Goal: Browse casually

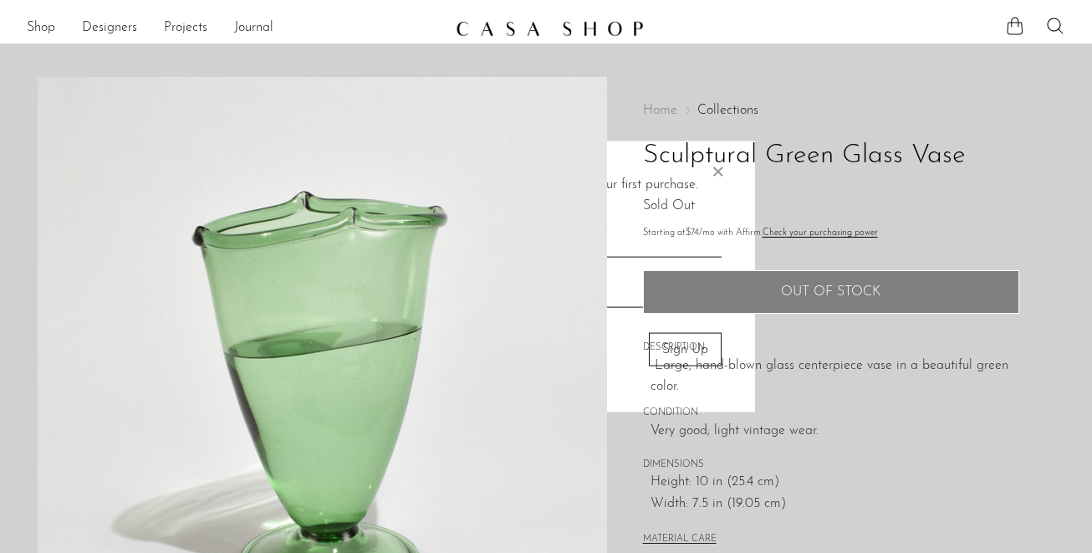
click at [723, 108] on body "Shop Featured New Arrivals Bestsellers" at bounding box center [546, 544] width 1092 height 1088
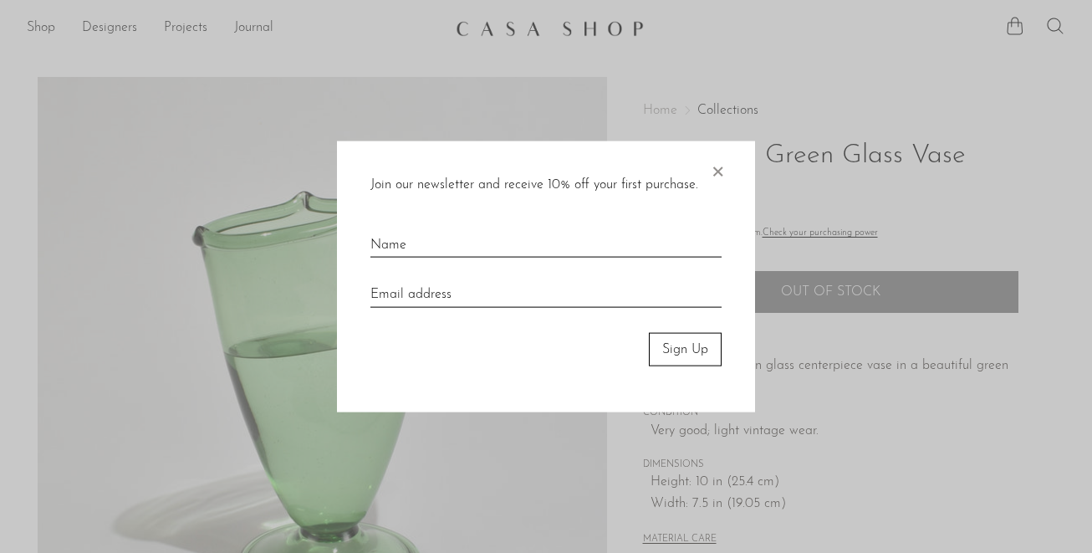
click at [713, 170] on span "×" at bounding box center [717, 167] width 17 height 54
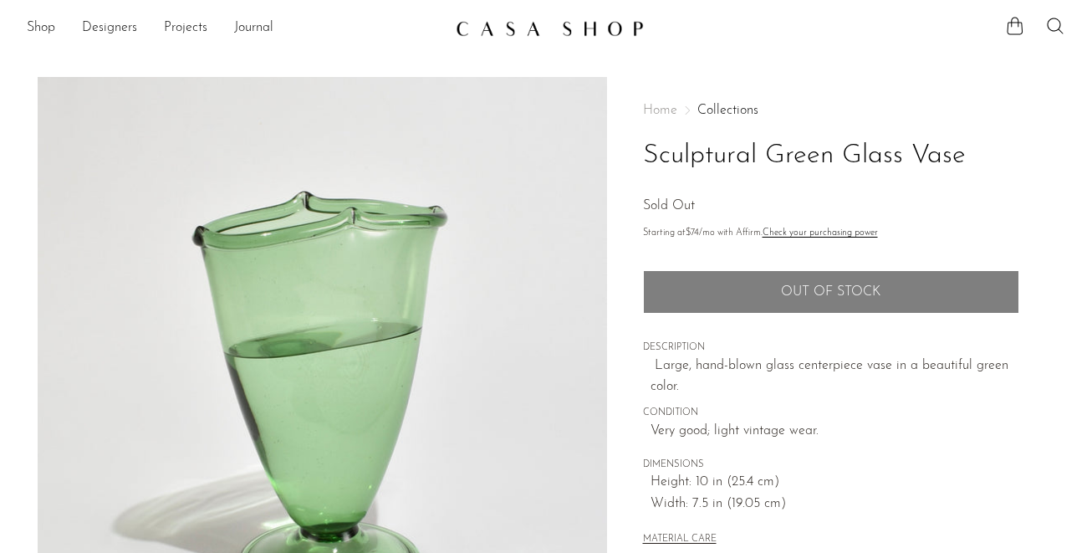
click at [664, 108] on span "Home" at bounding box center [660, 110] width 34 height 13
click at [542, 38] on link at bounding box center [546, 28] width 181 height 30
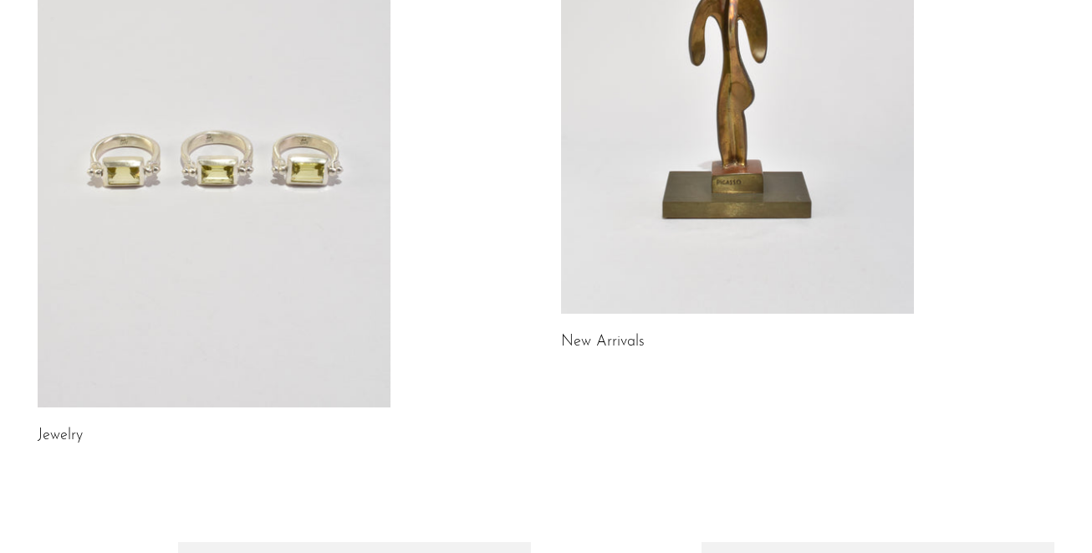
scroll to position [319, 0]
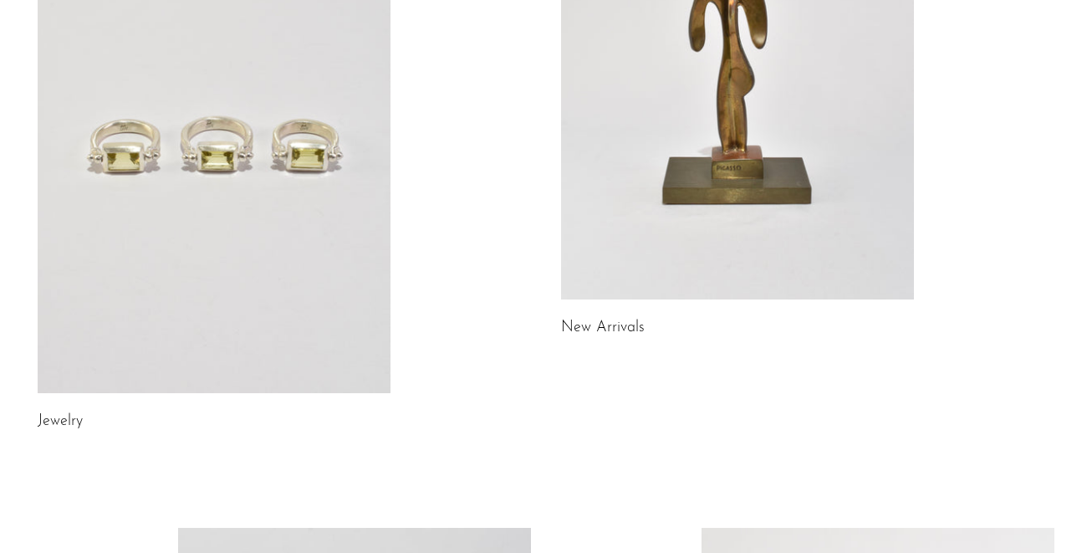
click at [204, 178] on link at bounding box center [214, 146] width 353 height 494
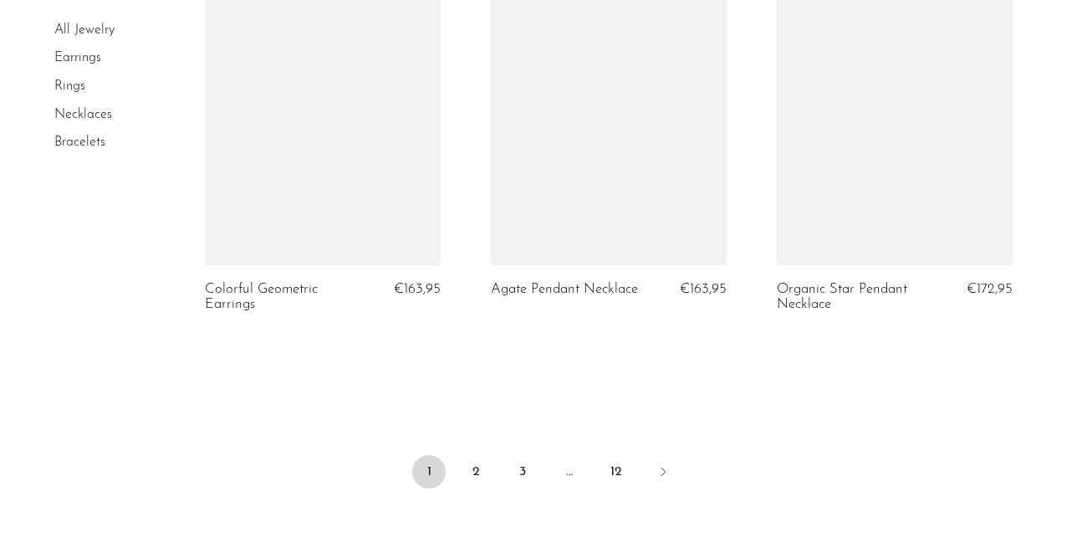
scroll to position [4572, 0]
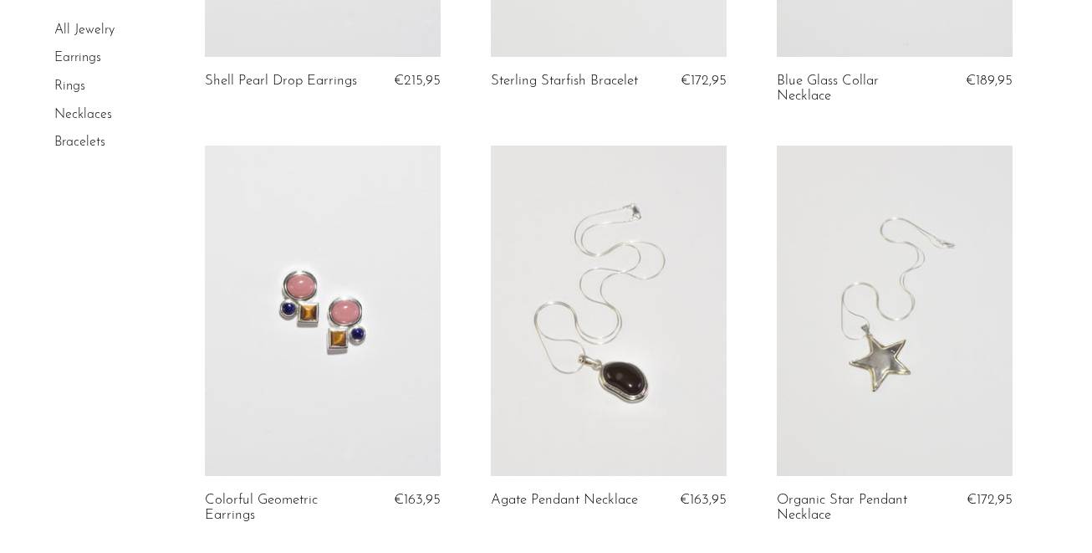
click at [62, 60] on link "Earrings" at bounding box center [77, 58] width 47 height 13
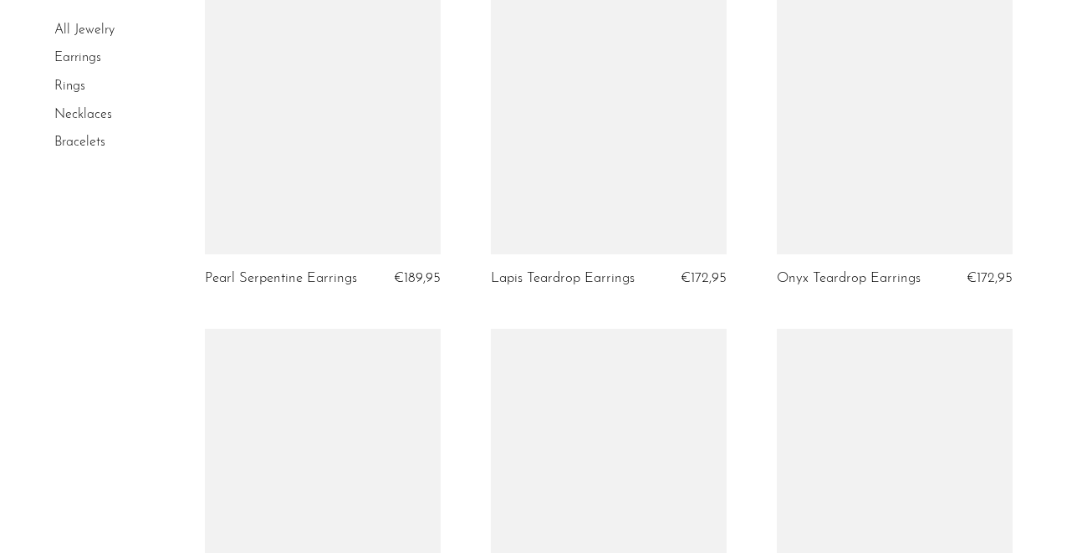
scroll to position [1486, 0]
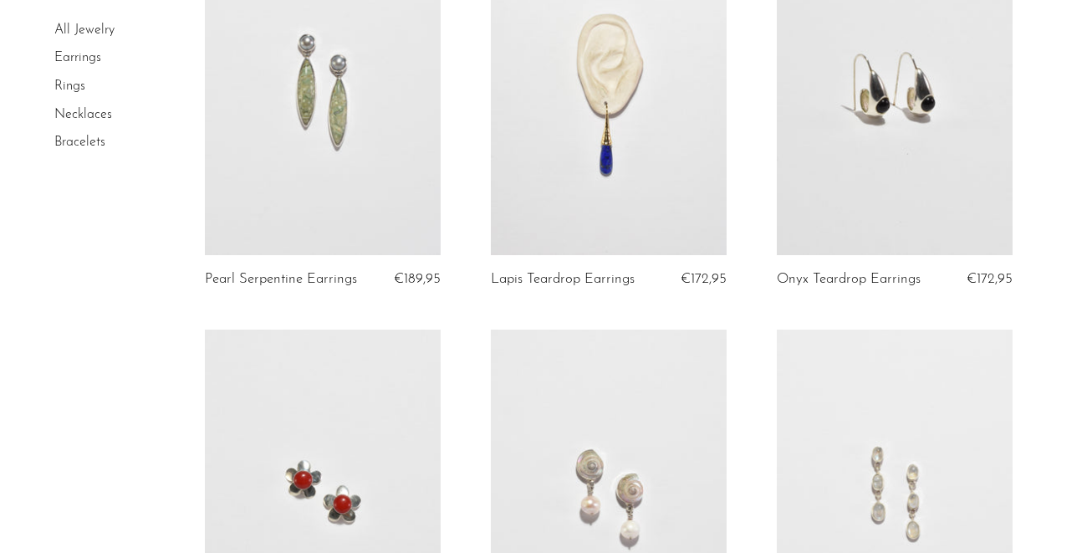
click at [88, 59] on link "Earrings" at bounding box center [77, 58] width 47 height 13
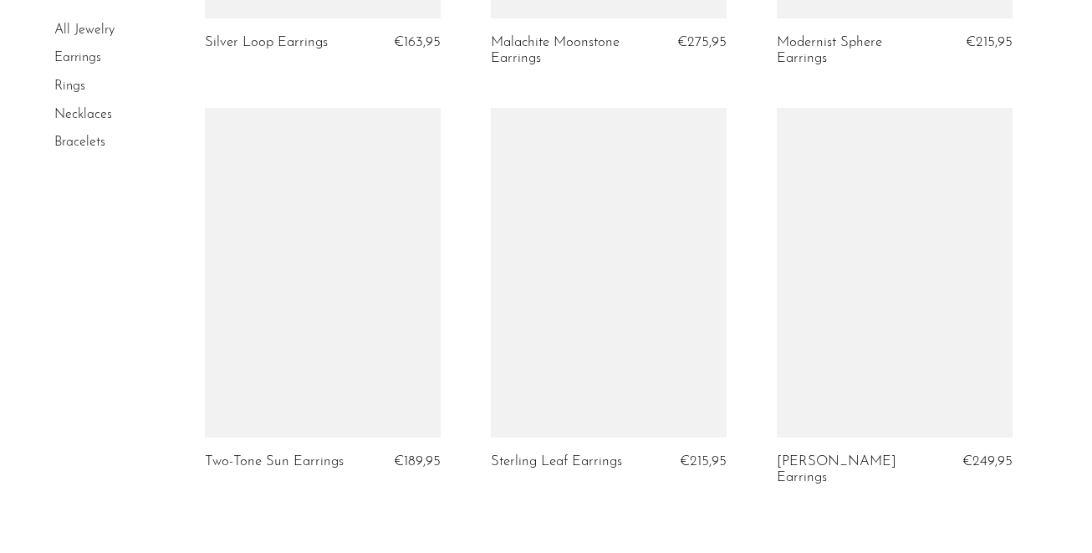
scroll to position [4862, 0]
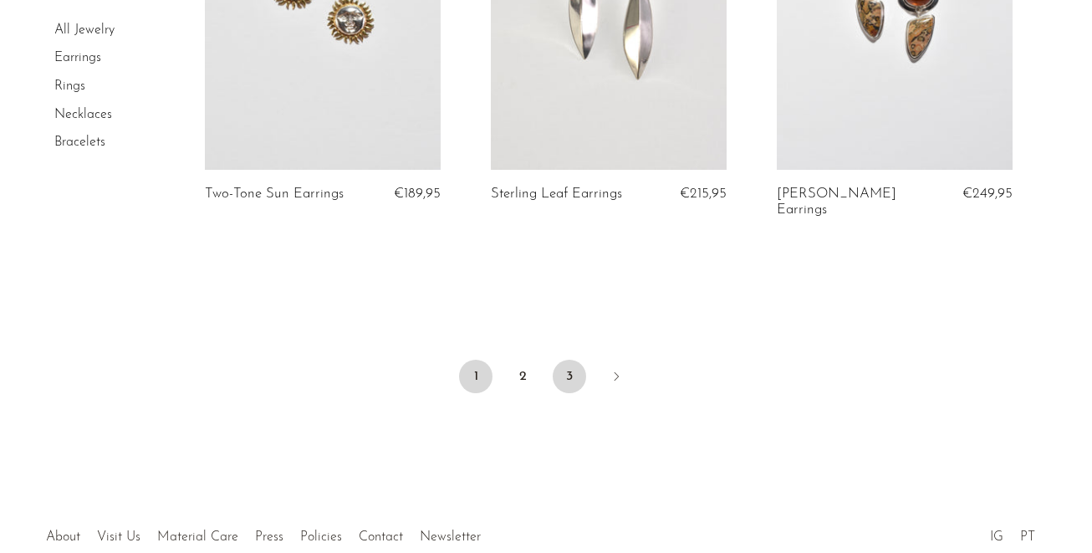
click at [566, 359] on link "3" at bounding box center [569, 375] width 33 height 33
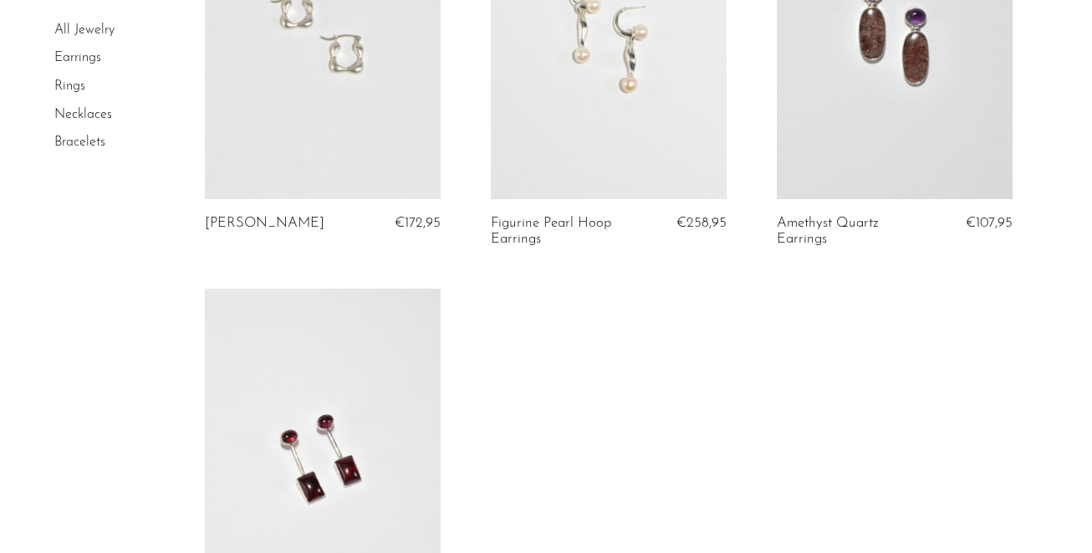
scroll to position [2089, 0]
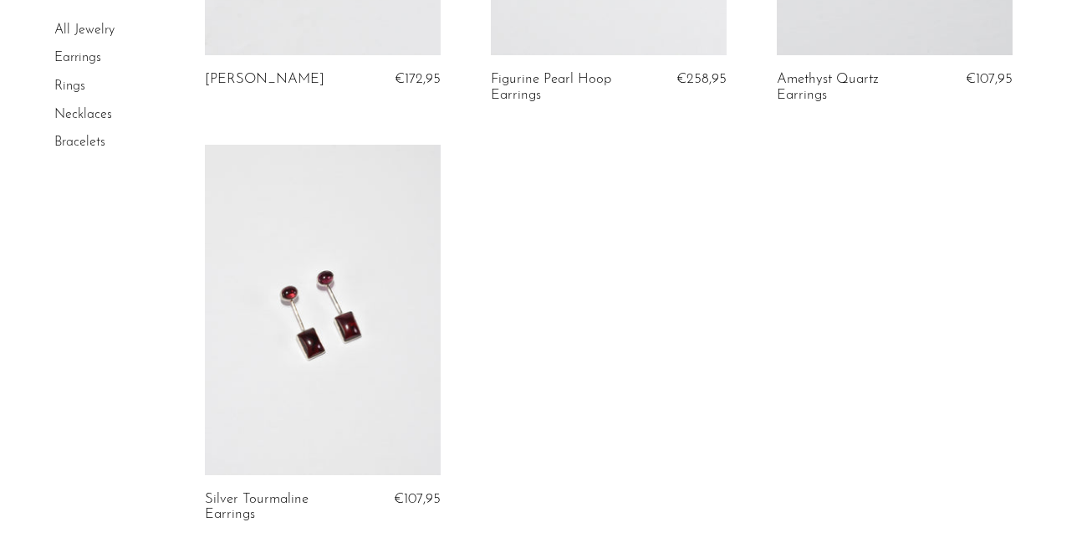
click at [78, 110] on link "Necklaces" at bounding box center [83, 114] width 58 height 13
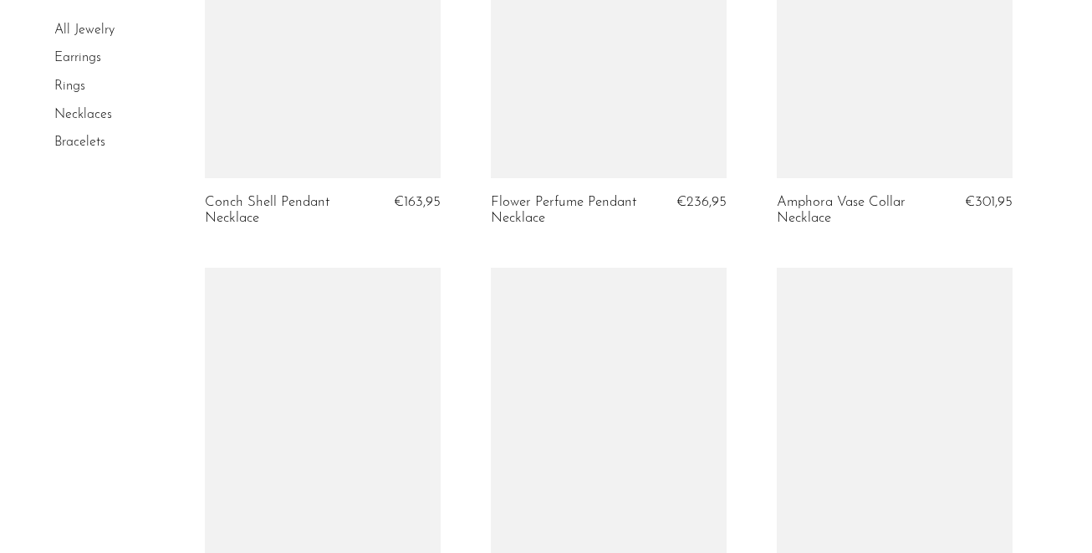
scroll to position [2826, 0]
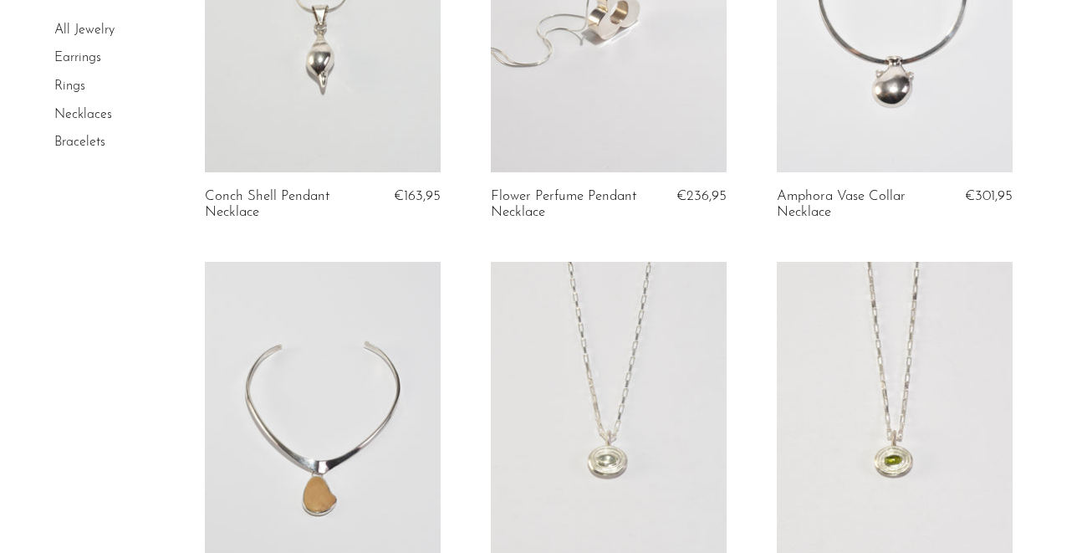
click at [74, 140] on link "Bracelets" at bounding box center [79, 141] width 51 height 13
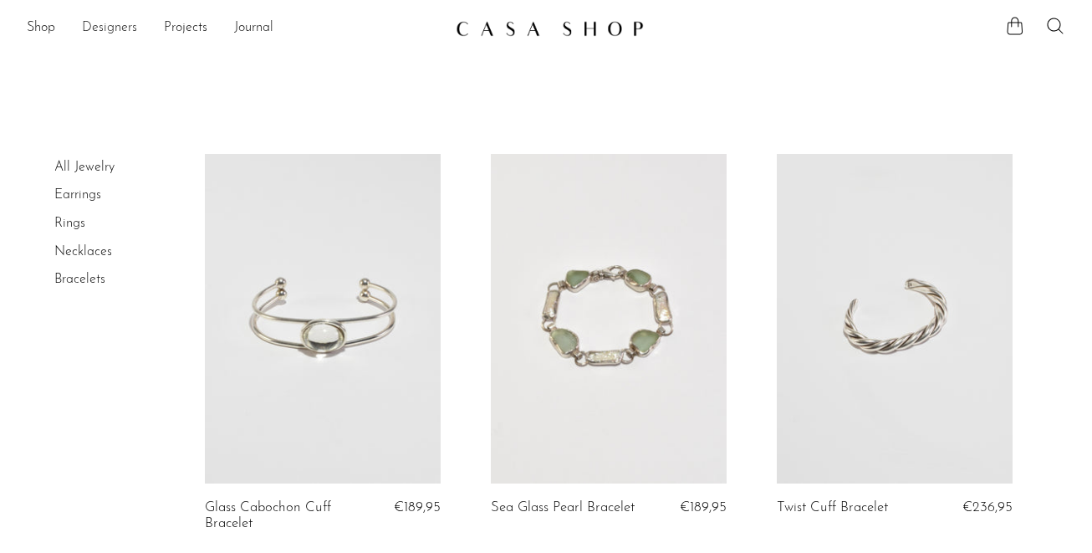
click at [111, 31] on link "Designers" at bounding box center [109, 29] width 55 height 22
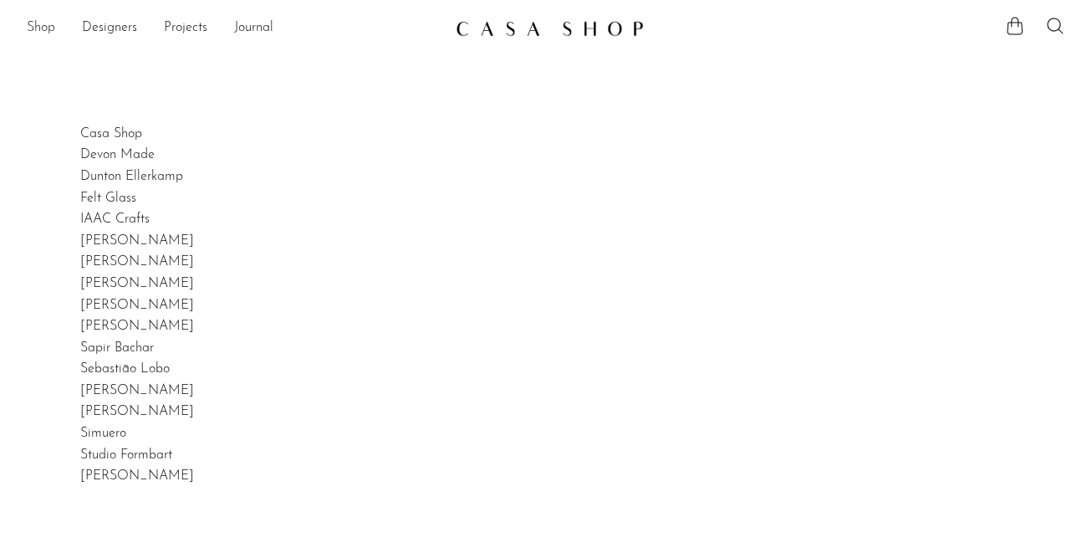
click at [38, 33] on link "Shop" at bounding box center [41, 29] width 28 height 22
click at [36, 28] on link "Shop" at bounding box center [41, 29] width 28 height 22
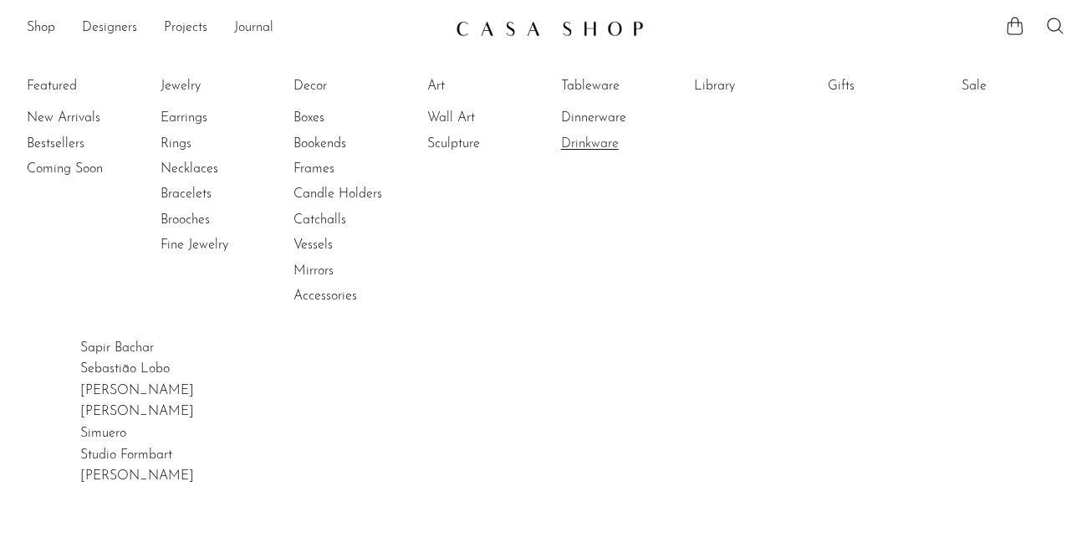
click at [588, 144] on link "Drinkware" at bounding box center [623, 144] width 125 height 18
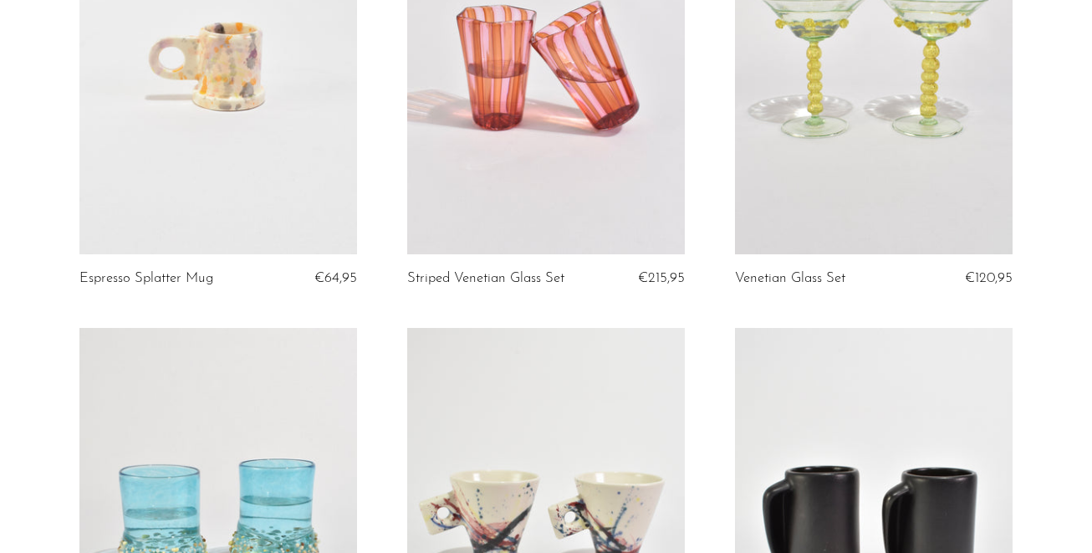
scroll to position [2186, 0]
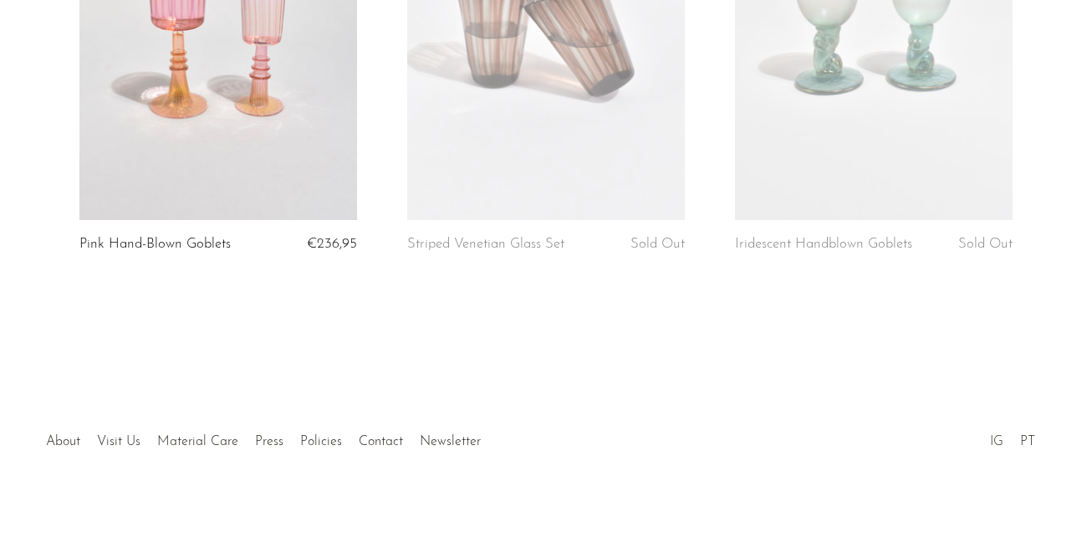
click at [996, 442] on link "IG" at bounding box center [996, 441] width 13 height 13
